Goal: Information Seeking & Learning: Learn about a topic

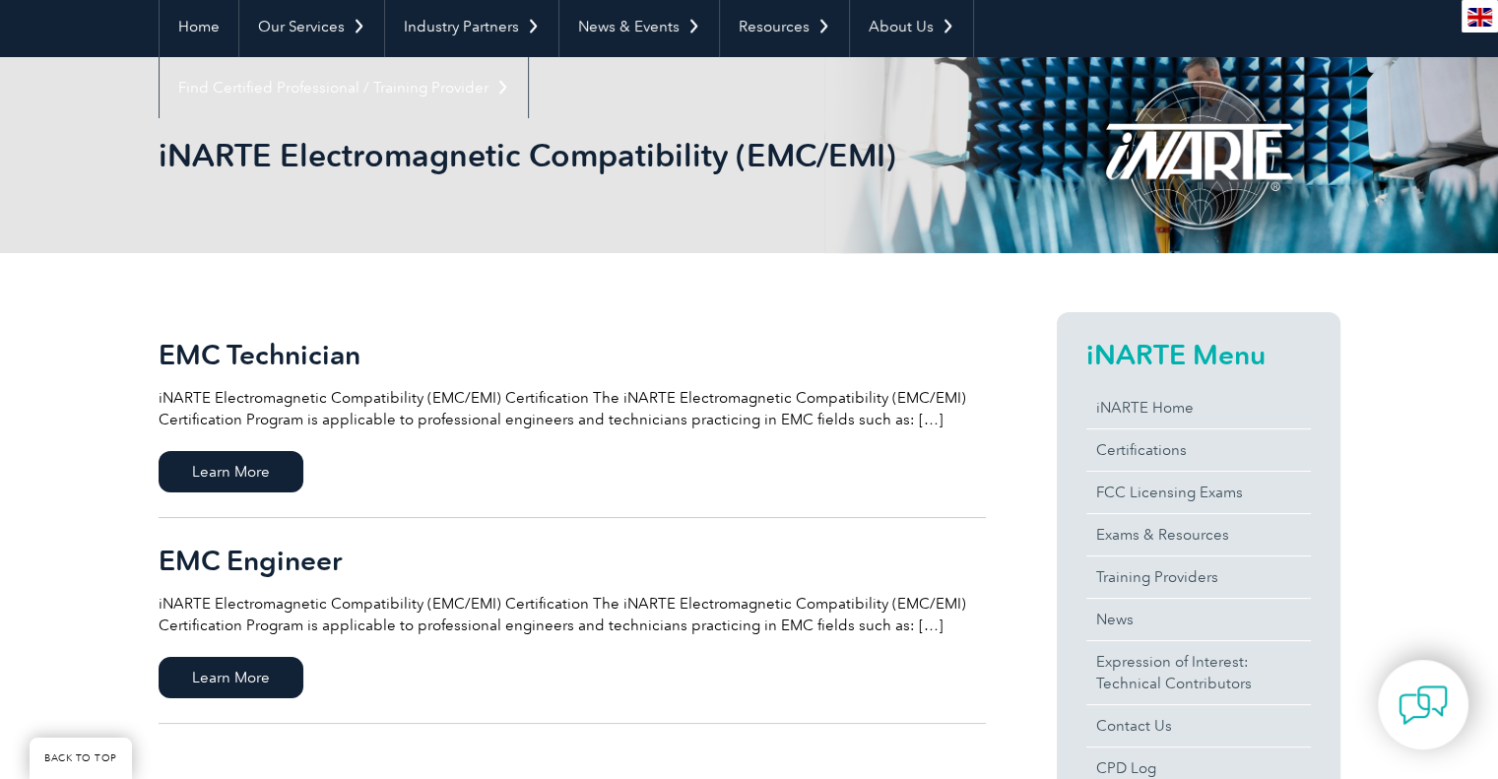
scroll to position [196, 0]
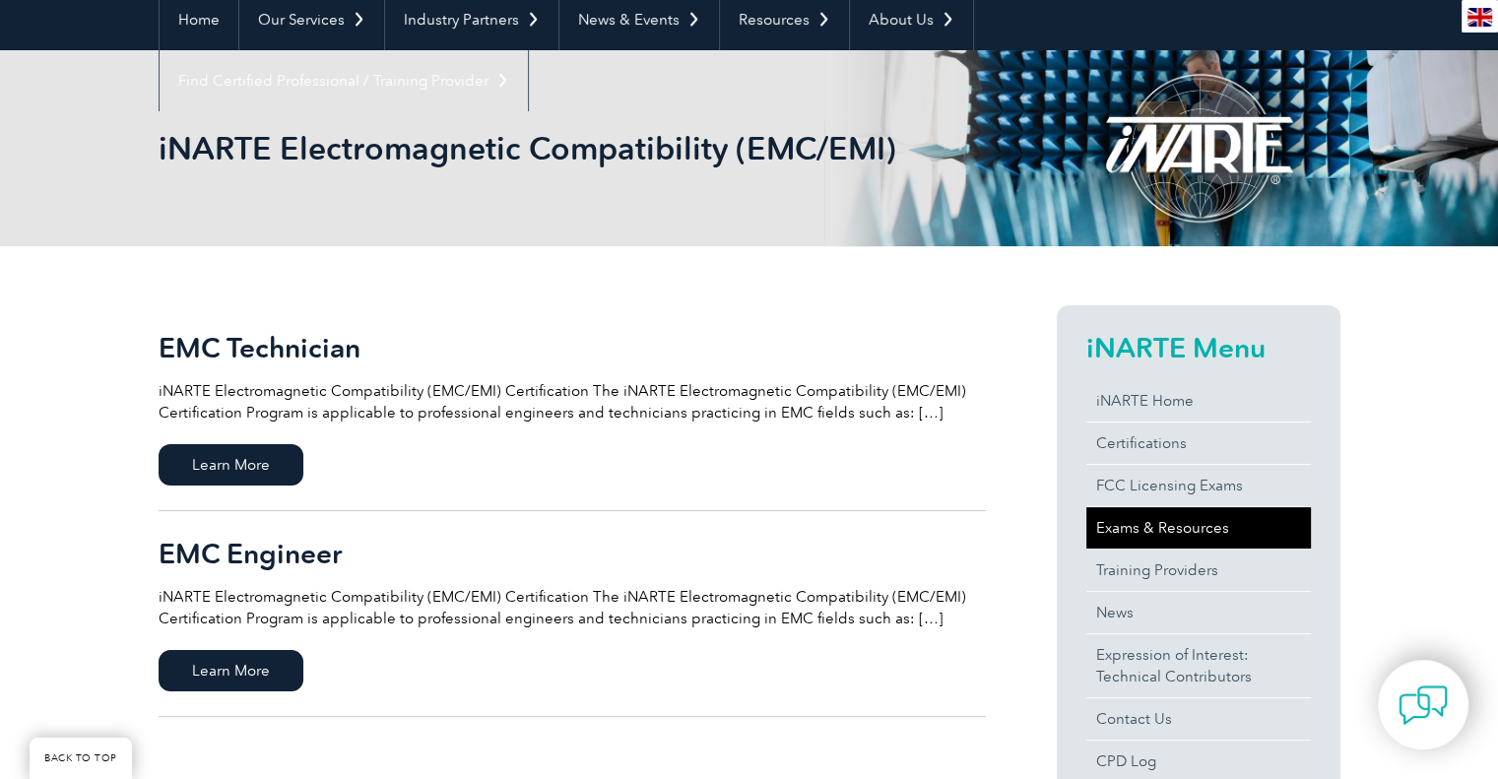
click at [1141, 519] on link "Exams & Resources" at bounding box center [1198, 527] width 224 height 41
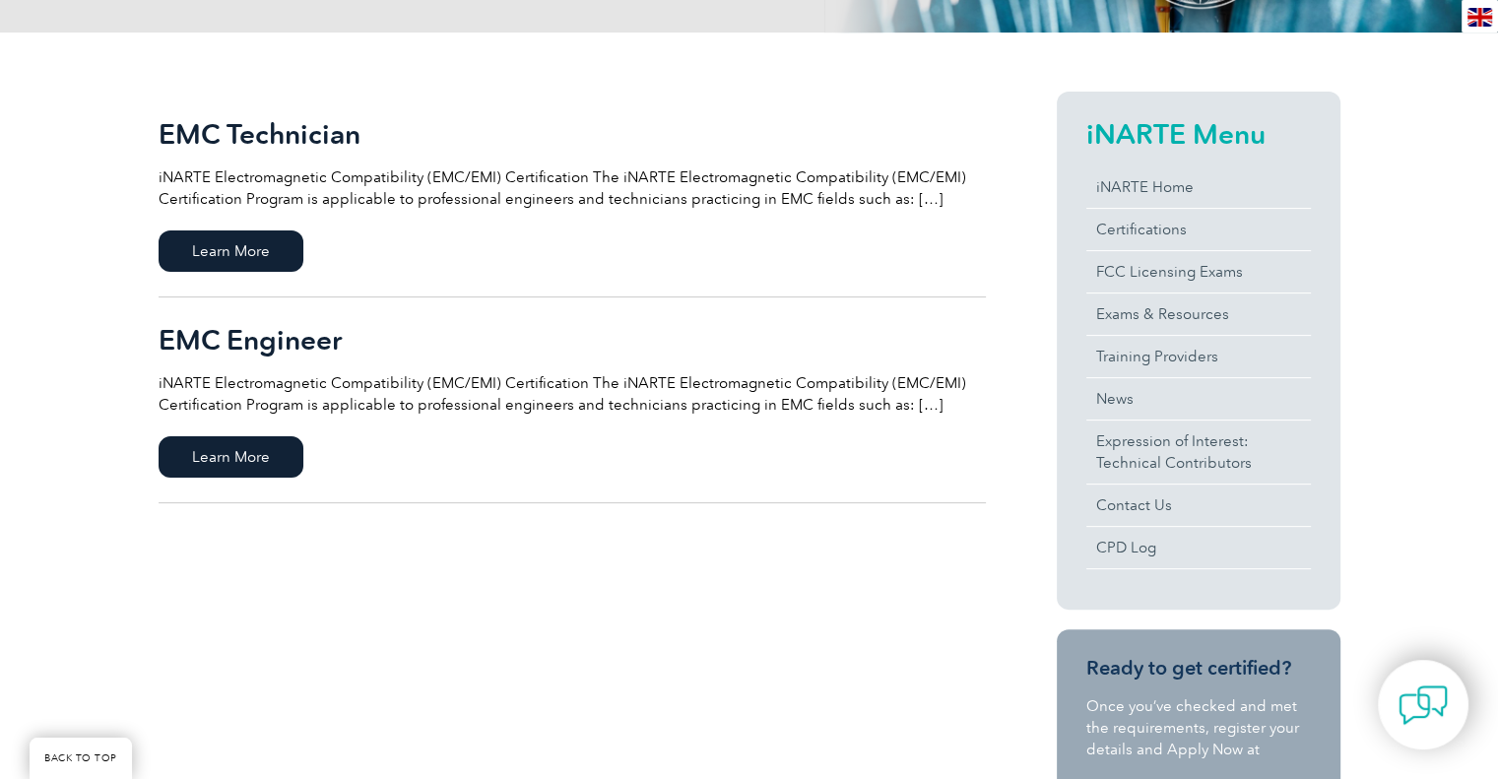
scroll to position [408, 0]
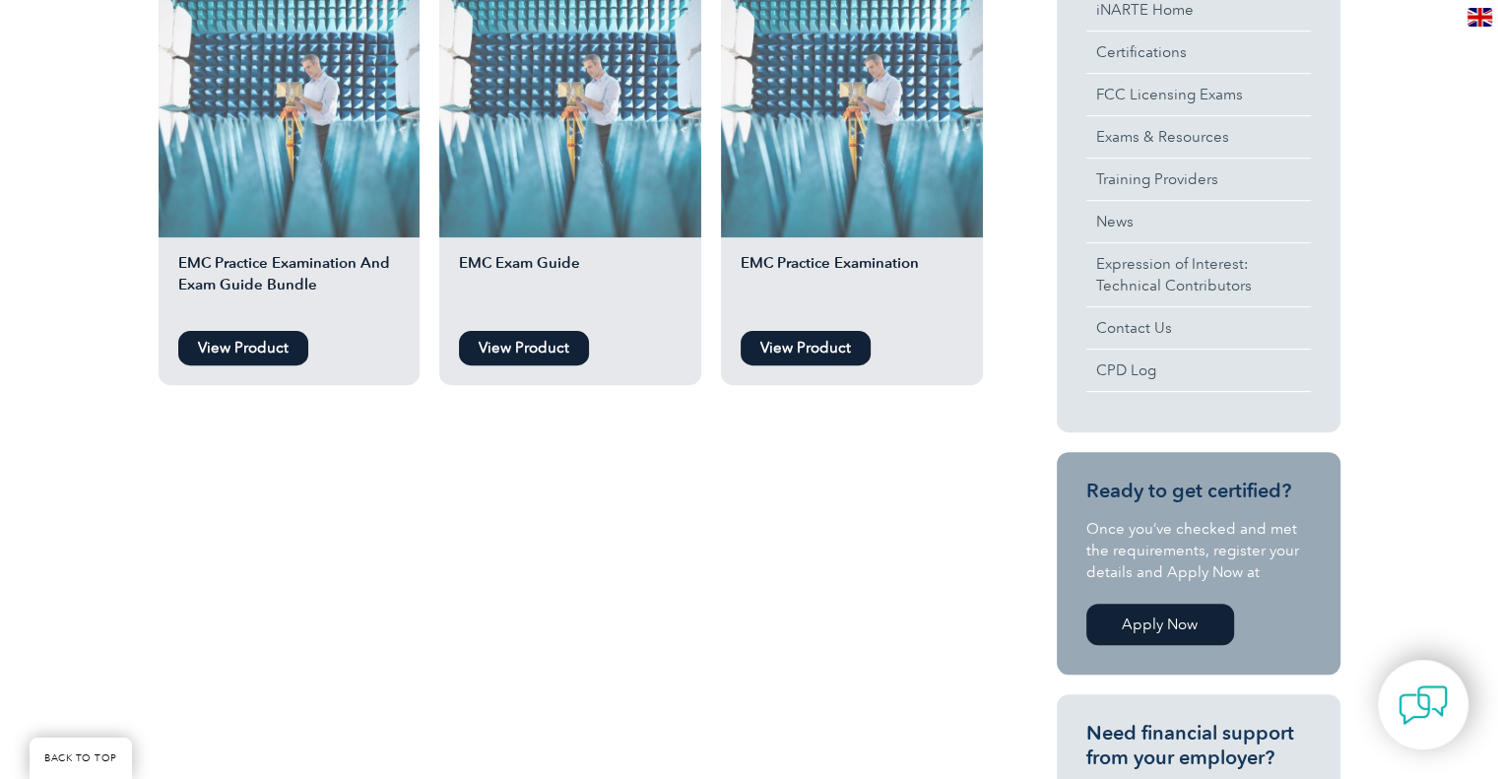
scroll to position [589, 0]
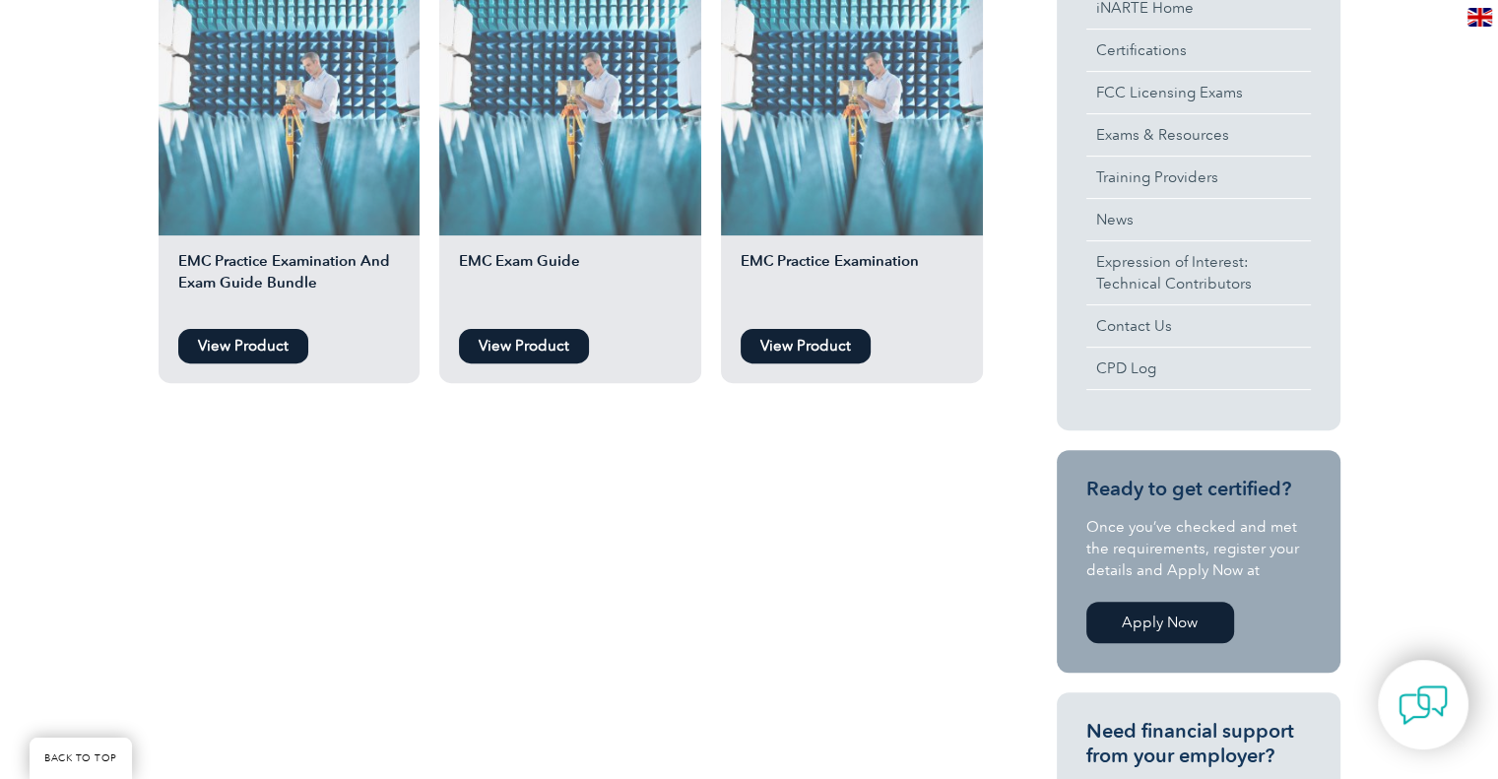
click at [227, 346] on link "View Product" at bounding box center [243, 346] width 130 height 34
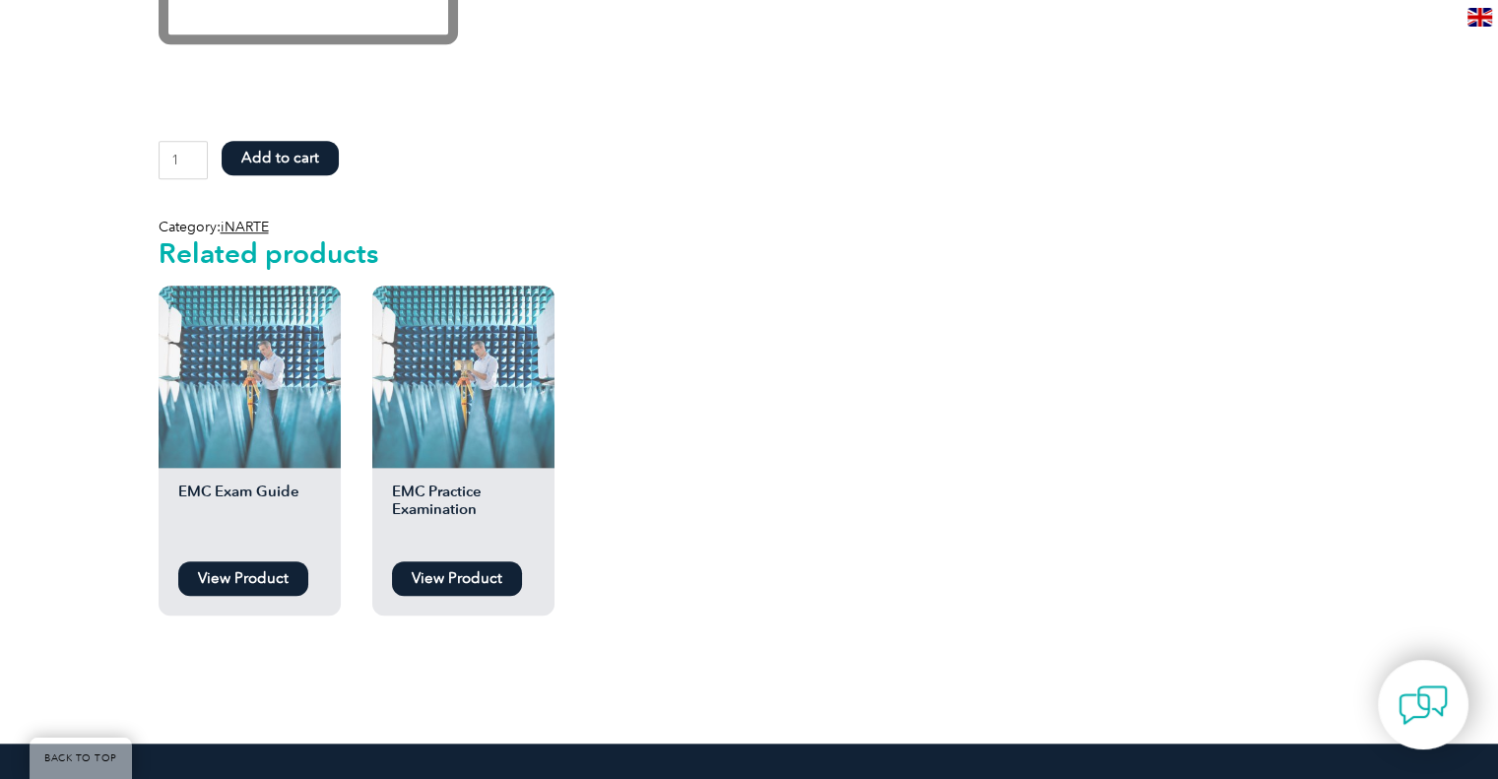
scroll to position [1682, 0]
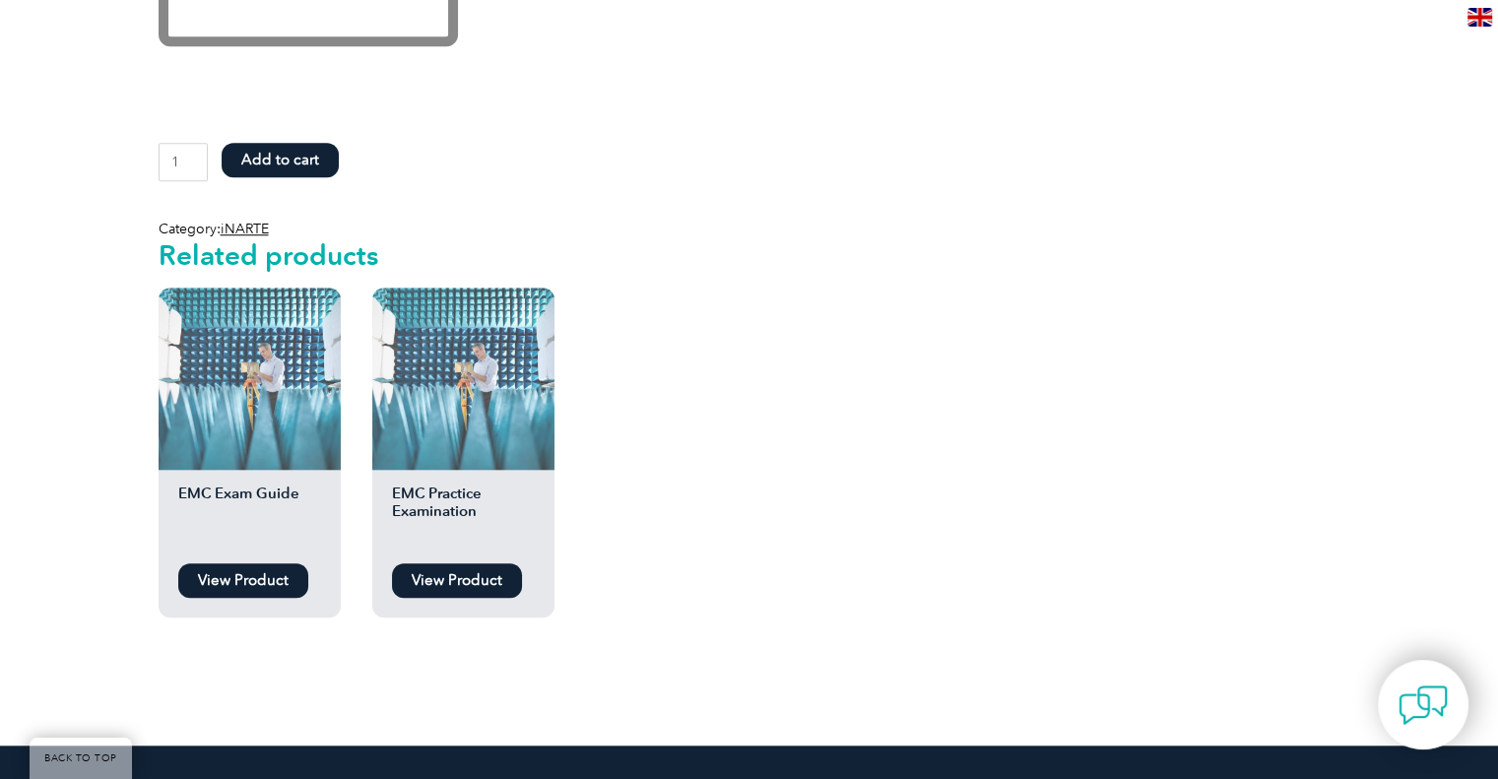
click at [416, 577] on link "View Product" at bounding box center [457, 580] width 130 height 34
click at [241, 571] on link "View Product" at bounding box center [243, 580] width 130 height 34
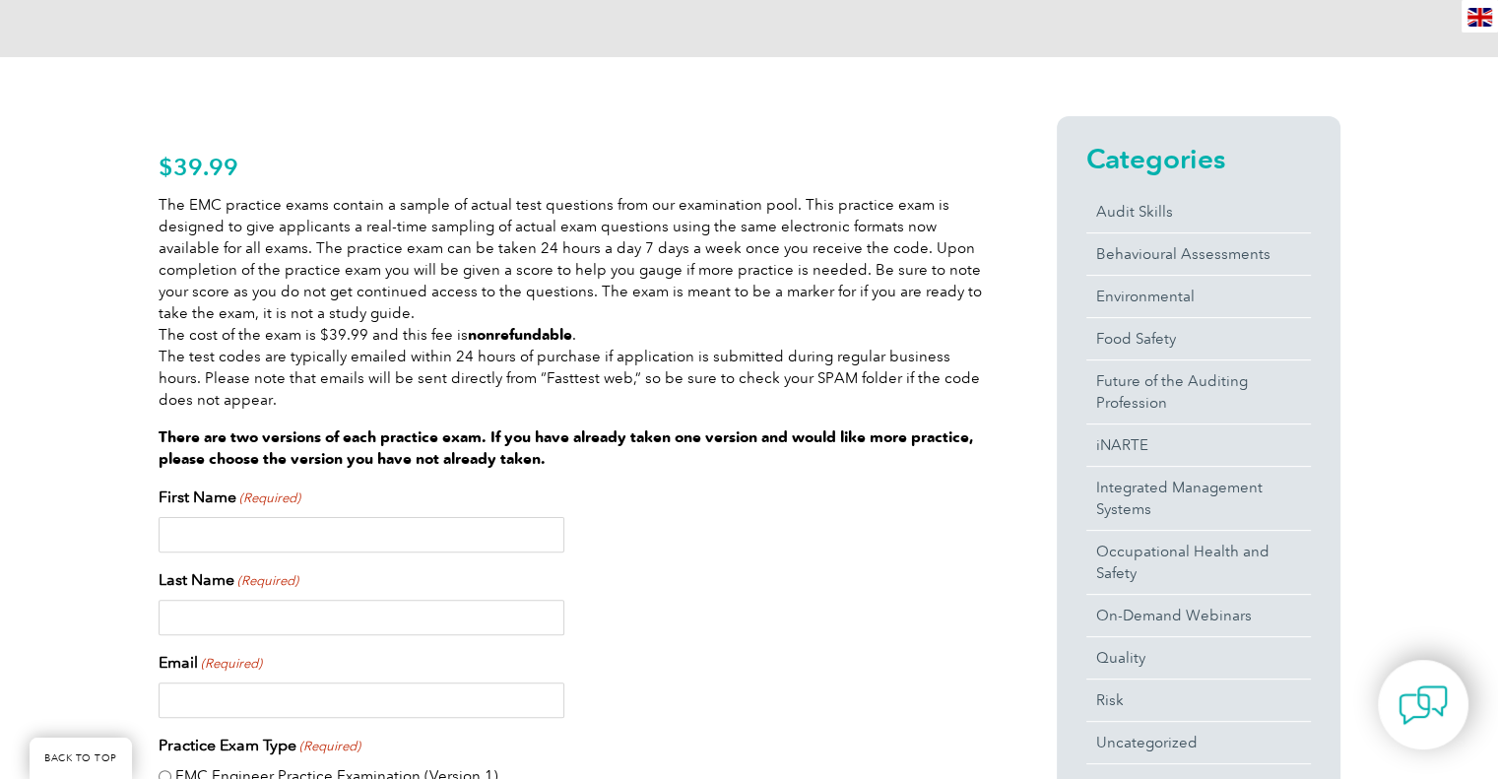
scroll to position [386, 0]
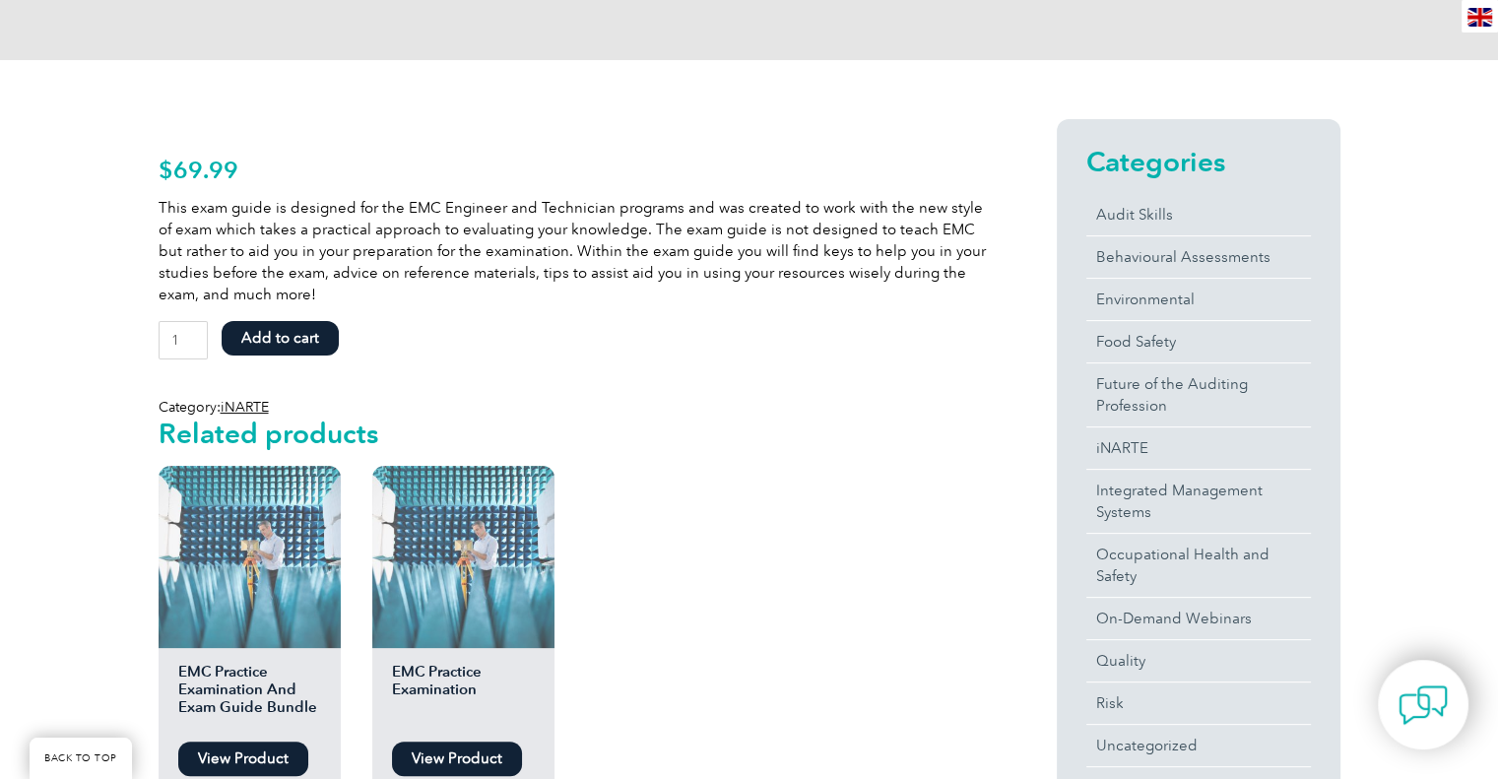
scroll to position [382, 0]
click at [1181, 602] on link "On-Demand Webinars" at bounding box center [1198, 618] width 224 height 41
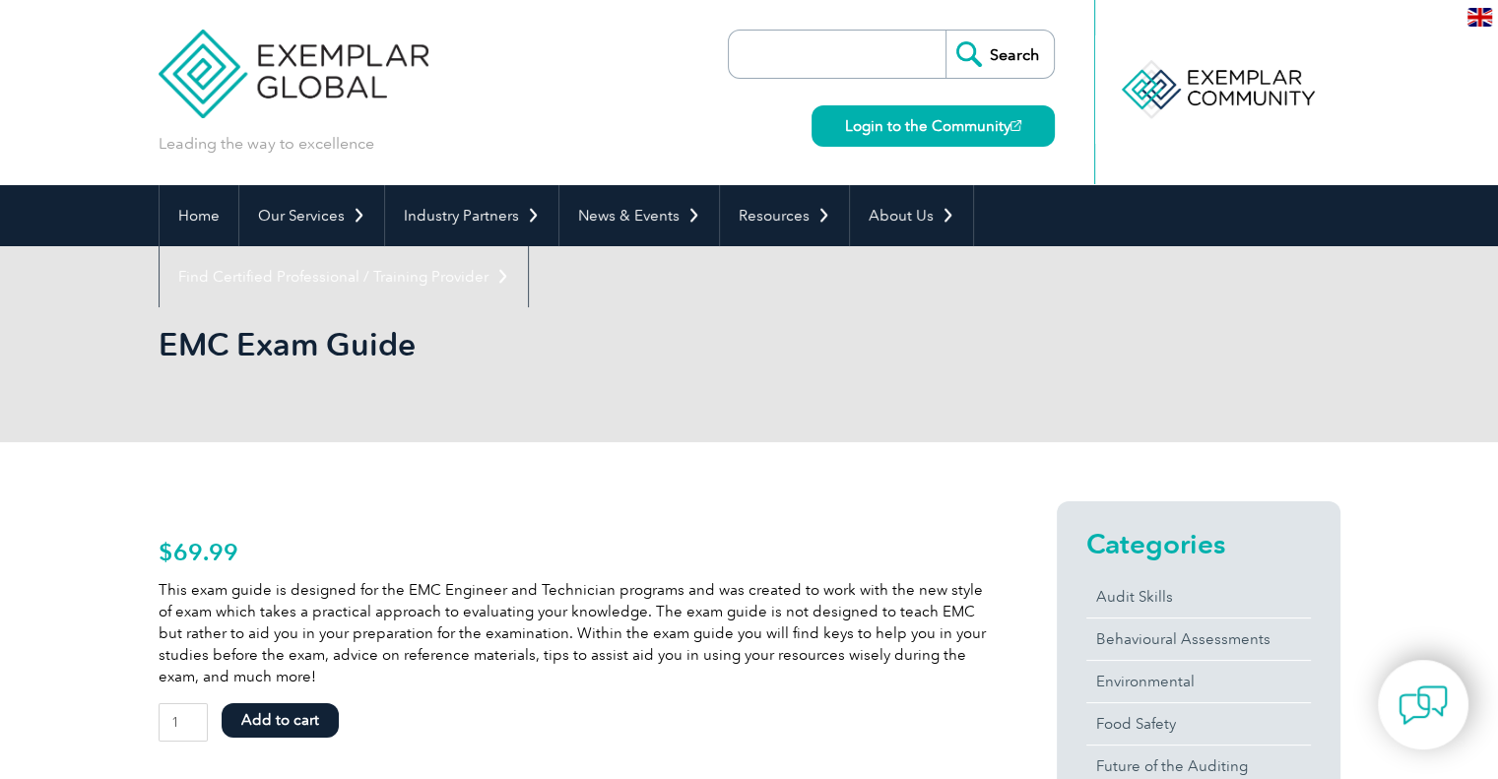
scroll to position [22, 0]
